Goal: Task Accomplishment & Management: Use online tool/utility

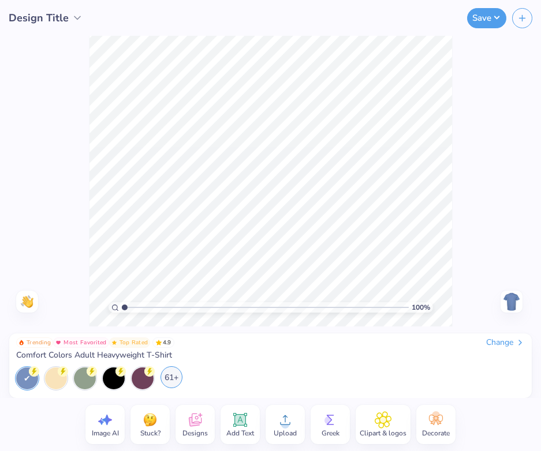
click at [172, 375] on div "61+" at bounding box center [171, 378] width 22 height 22
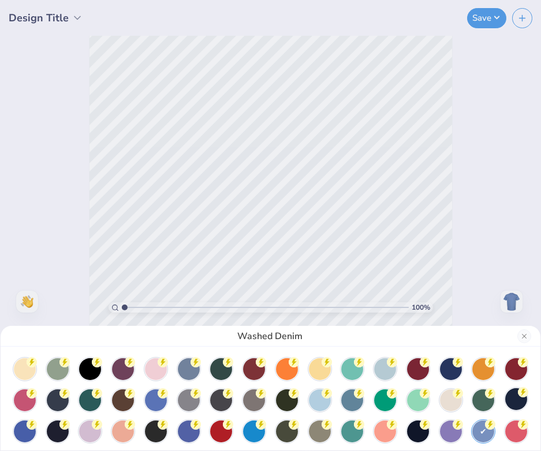
click at [514, 399] on div at bounding box center [516, 400] width 22 height 22
click at [50, 433] on div at bounding box center [58, 431] width 22 height 22
drag, startPoint x: 125, startPoint y: 307, endPoint x: 256, endPoint y: 298, distance: 131.3
click at [256, 298] on div "Navy" at bounding box center [270, 225] width 541 height 451
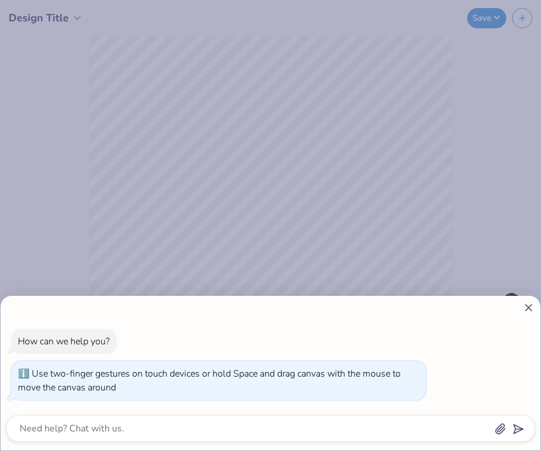
type input "3.99"
drag, startPoint x: 124, startPoint y: 309, endPoint x: 217, endPoint y: 308, distance: 93.0
click at [217, 308] on body "Design Title Save Image AI Stuck? Designs Add Text Upload Greek Clipart & logos…" at bounding box center [270, 225] width 541 height 451
click at [270, 206] on div "How can we help you? Use two-finger gestures on touch devices or hold Space and…" at bounding box center [270, 225] width 541 height 451
type textarea "x"
